Goal: Task Accomplishment & Management: Manage account settings

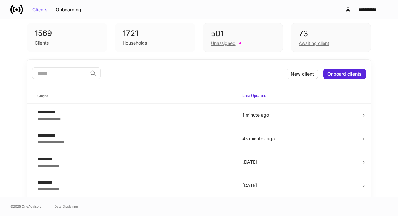
scroll to position [16, 0]
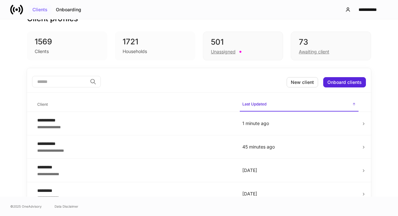
click at [40, 12] on button "Clients" at bounding box center [39, 9] width 23 height 10
click at [15, 10] on icon at bounding box center [16, 9] width 13 height 13
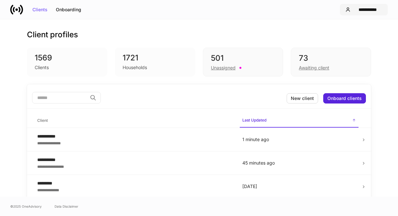
click at [369, 9] on div "**********" at bounding box center [367, 9] width 29 height 4
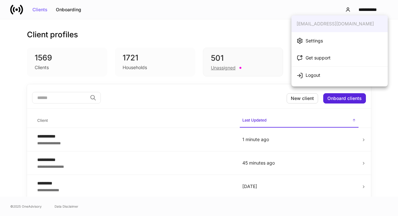
click at [317, 37] on div "Settings" at bounding box center [310, 40] width 26 height 7
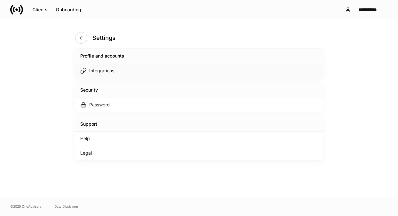
click at [110, 68] on div "Integrations" at bounding box center [101, 70] width 25 height 6
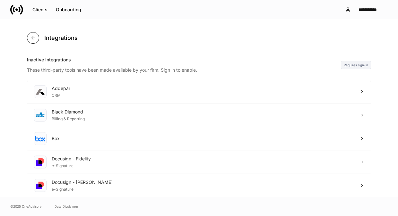
click at [28, 39] on button "button" at bounding box center [33, 38] width 12 height 12
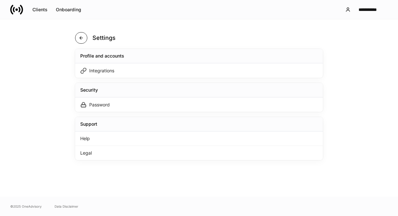
click at [85, 39] on button "button" at bounding box center [81, 38] width 12 height 12
